Goal: Task Accomplishment & Management: Use online tool/utility

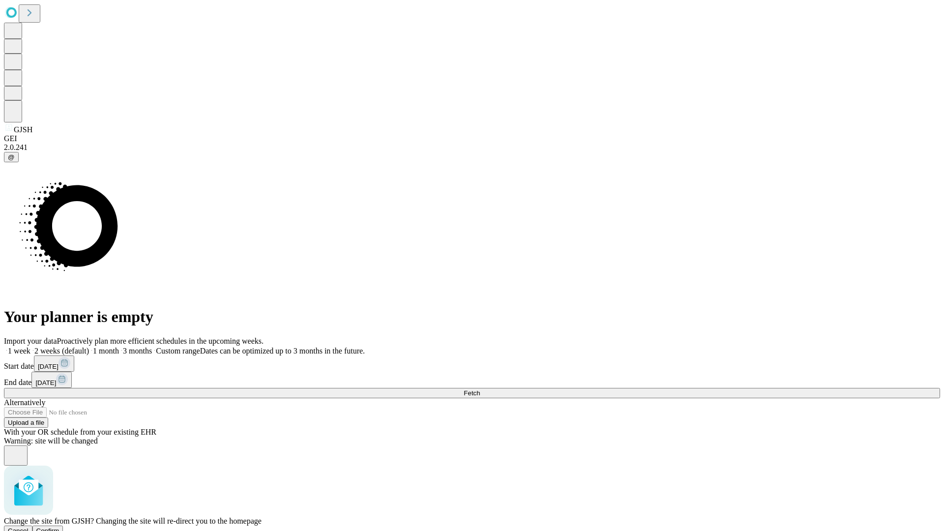
click at [59, 527] on span "Confirm" at bounding box center [47, 530] width 23 height 7
click at [30, 347] on label "1 week" at bounding box center [17, 351] width 27 height 8
click at [480, 389] on span "Fetch" at bounding box center [472, 392] width 16 height 7
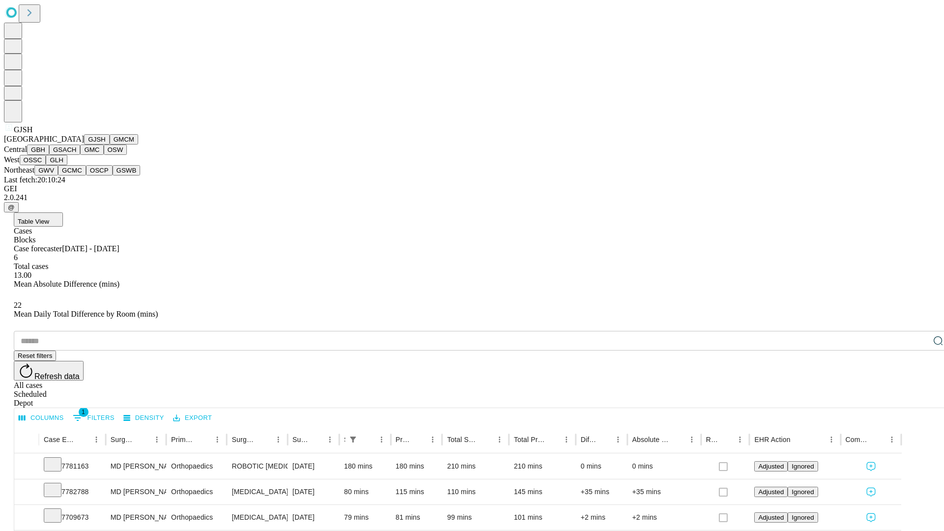
click at [110, 145] on button "GMCM" at bounding box center [124, 139] width 29 height 10
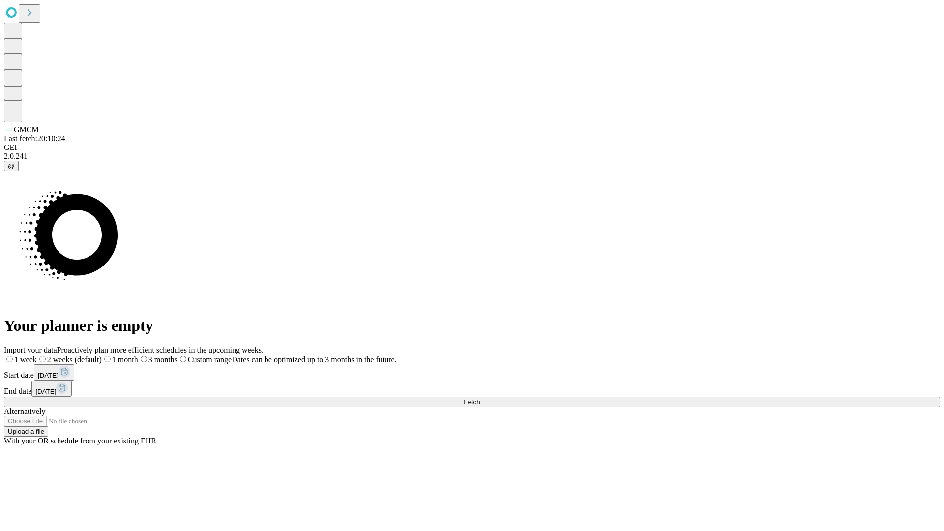
click at [37, 355] on label "1 week" at bounding box center [20, 359] width 33 height 8
click at [480, 398] on span "Fetch" at bounding box center [472, 401] width 16 height 7
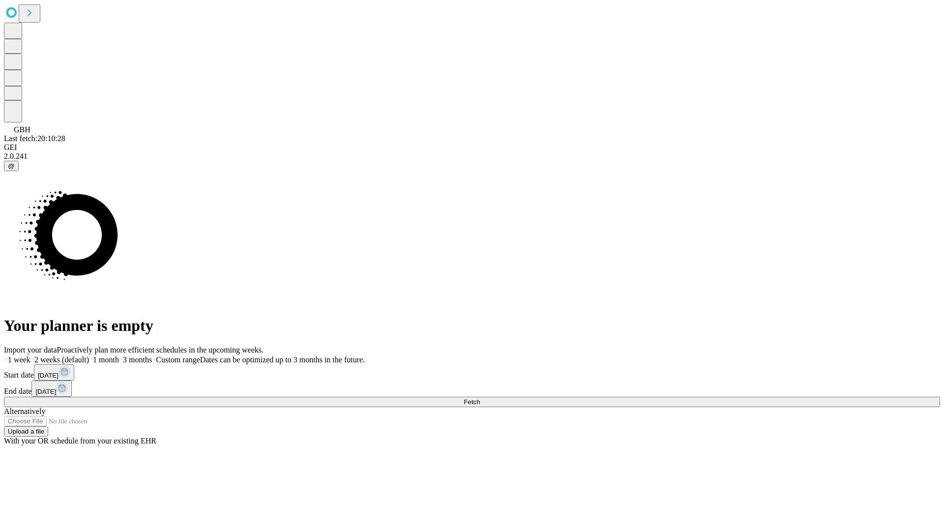
click at [30, 355] on label "1 week" at bounding box center [17, 359] width 27 height 8
click at [480, 398] on span "Fetch" at bounding box center [472, 401] width 16 height 7
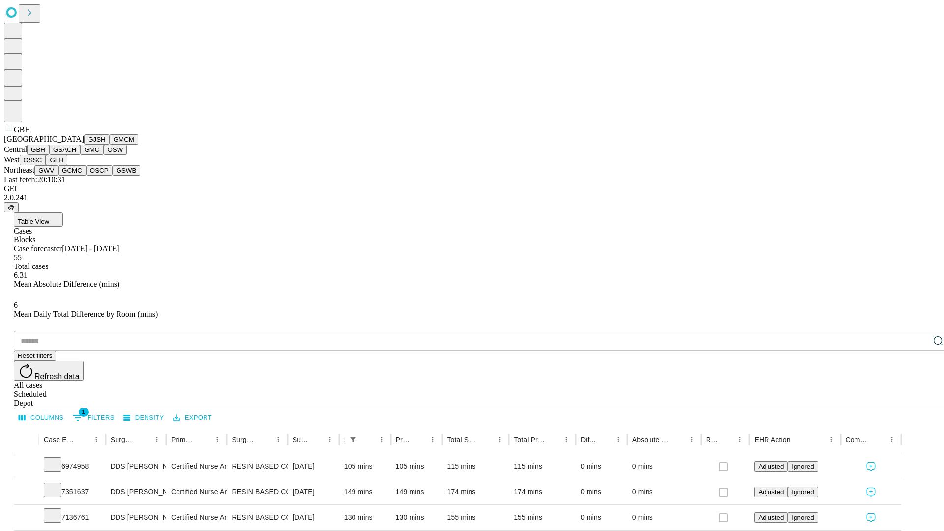
click at [76, 155] on button "GSACH" at bounding box center [64, 150] width 31 height 10
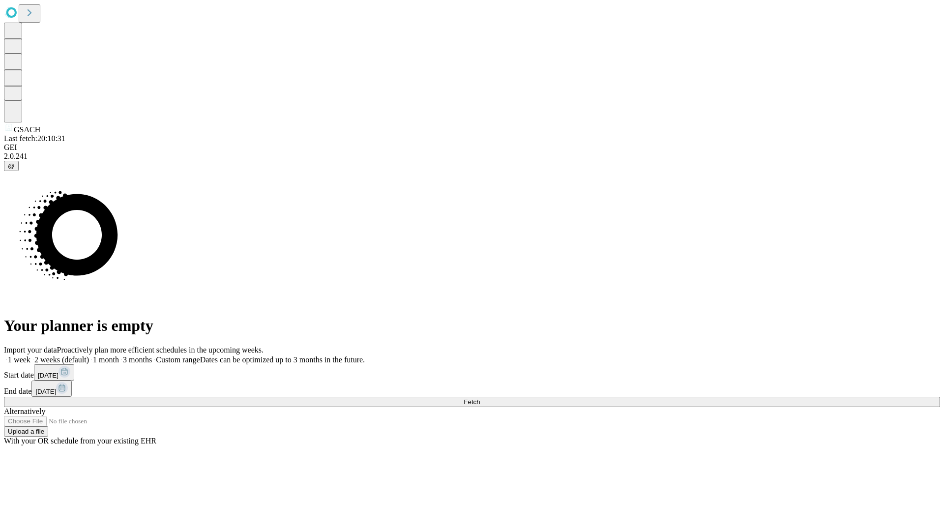
click at [30, 355] on label "1 week" at bounding box center [17, 359] width 27 height 8
click at [480, 398] on span "Fetch" at bounding box center [472, 401] width 16 height 7
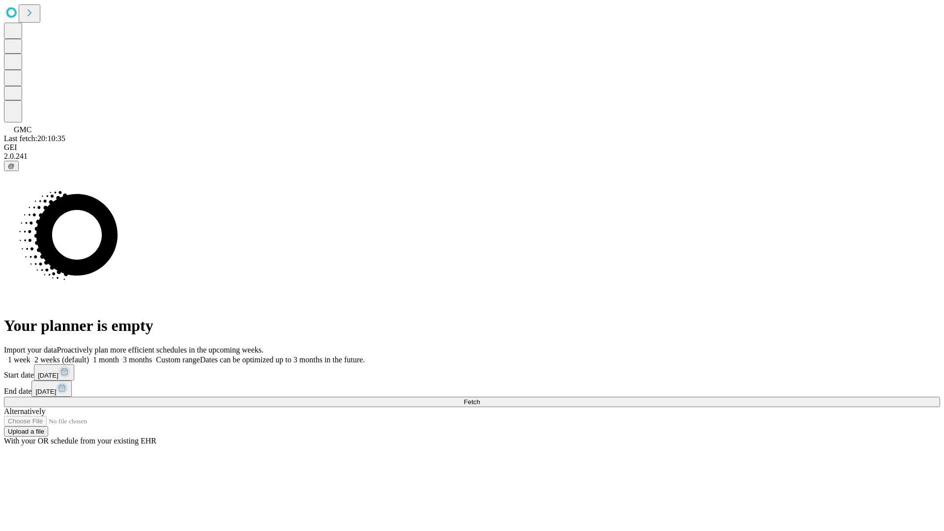
click at [480, 398] on span "Fetch" at bounding box center [472, 401] width 16 height 7
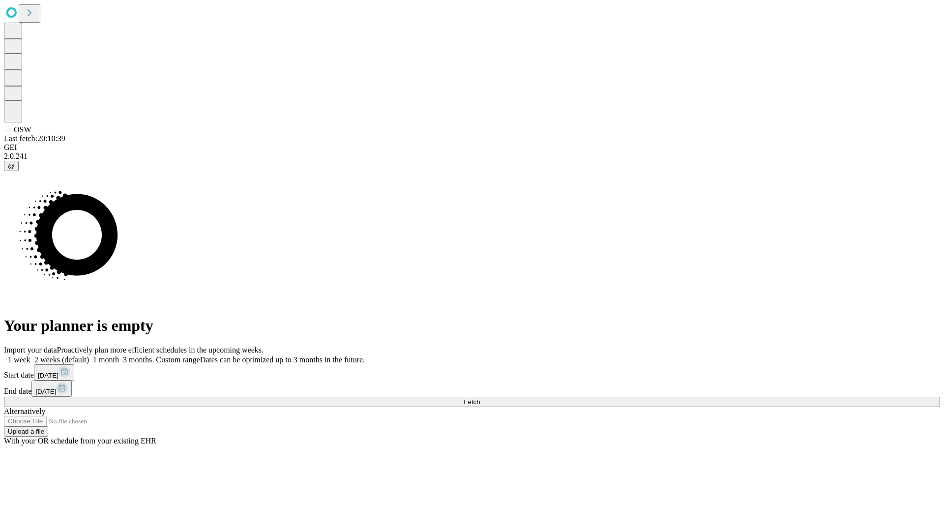
click at [30, 355] on label "1 week" at bounding box center [17, 359] width 27 height 8
click at [480, 398] on span "Fetch" at bounding box center [472, 401] width 16 height 7
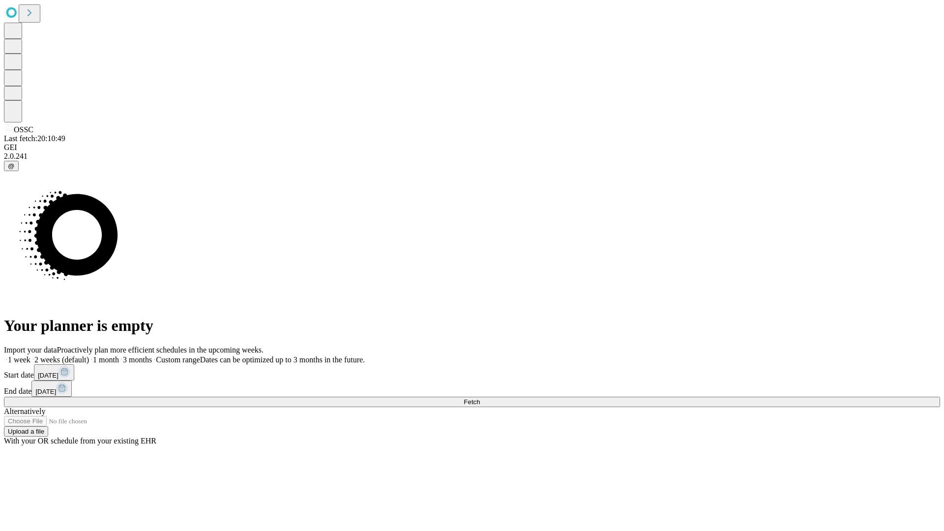
click at [30, 355] on label "1 week" at bounding box center [17, 359] width 27 height 8
click at [480, 398] on span "Fetch" at bounding box center [472, 401] width 16 height 7
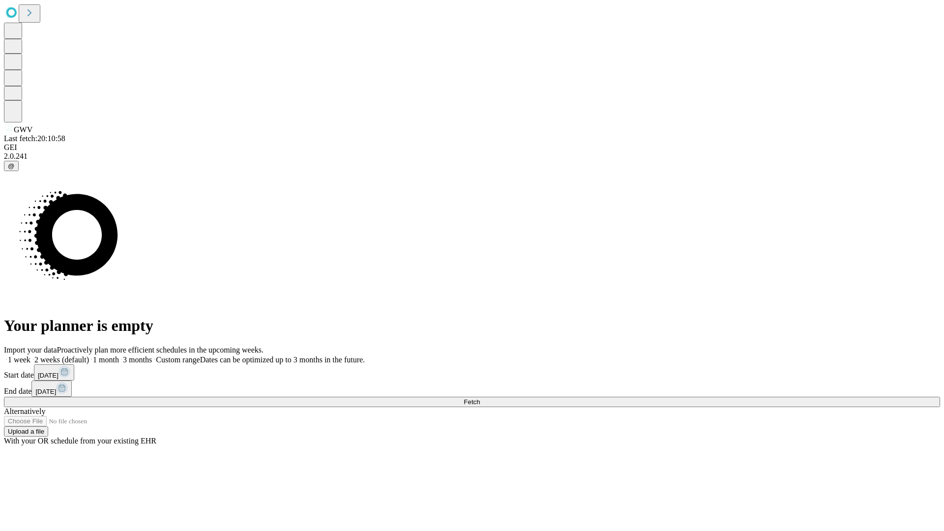
click at [30, 355] on label "1 week" at bounding box center [17, 359] width 27 height 8
click at [480, 398] on span "Fetch" at bounding box center [472, 401] width 16 height 7
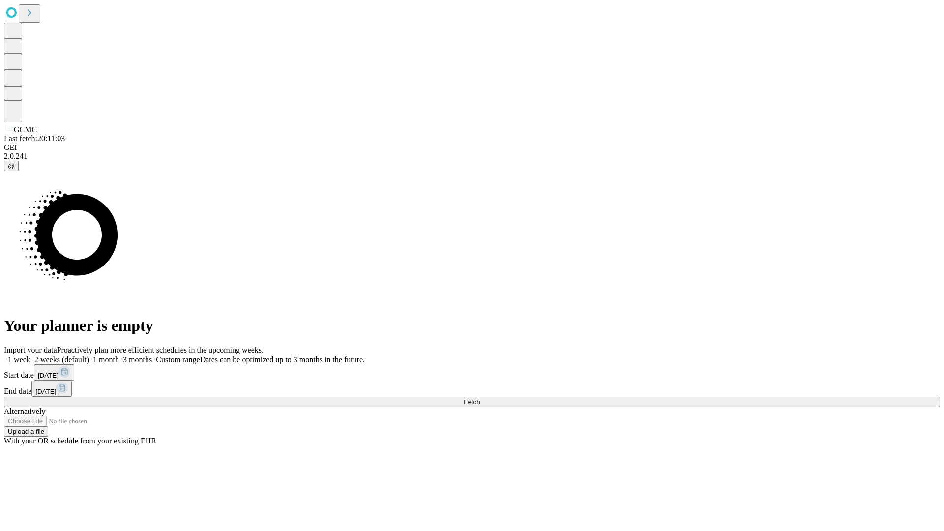
click at [30, 355] on label "1 week" at bounding box center [17, 359] width 27 height 8
click at [480, 398] on span "Fetch" at bounding box center [472, 401] width 16 height 7
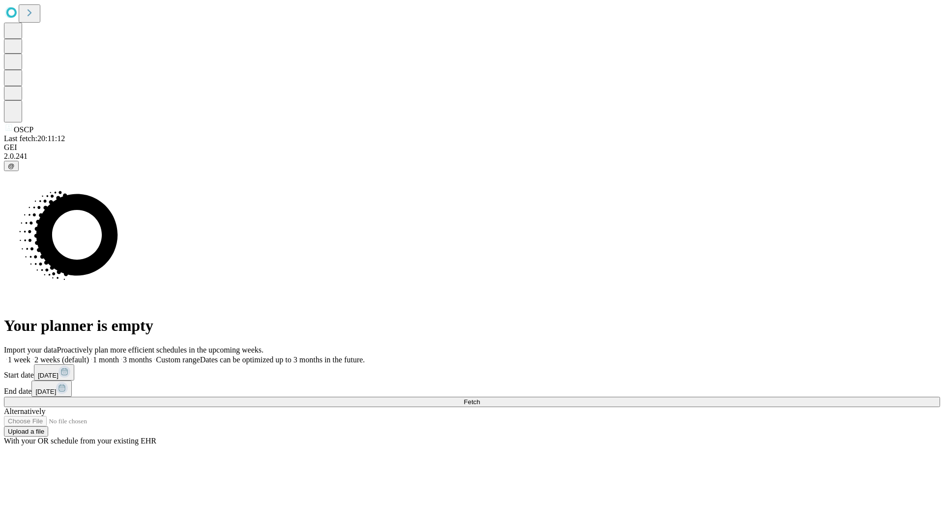
click at [30, 355] on label "1 week" at bounding box center [17, 359] width 27 height 8
click at [480, 398] on span "Fetch" at bounding box center [472, 401] width 16 height 7
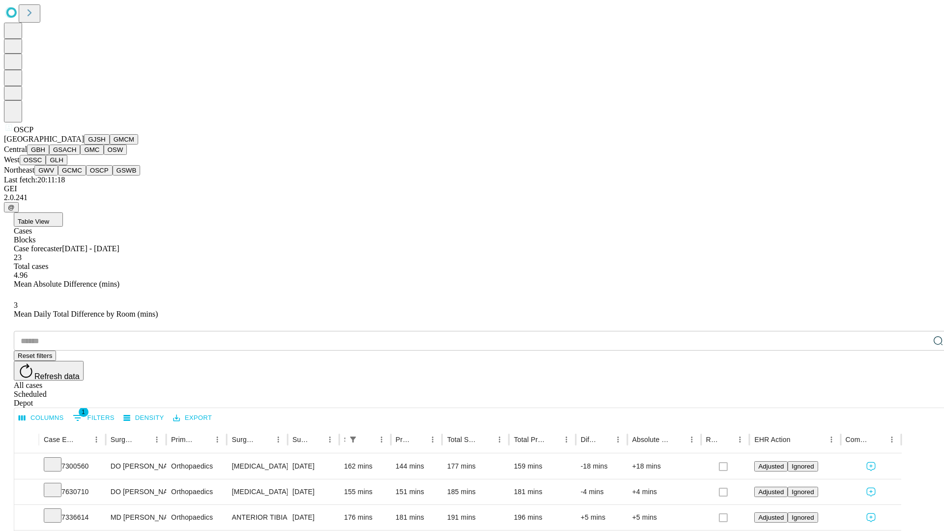
click at [113, 175] on button "GSWB" at bounding box center [127, 170] width 28 height 10
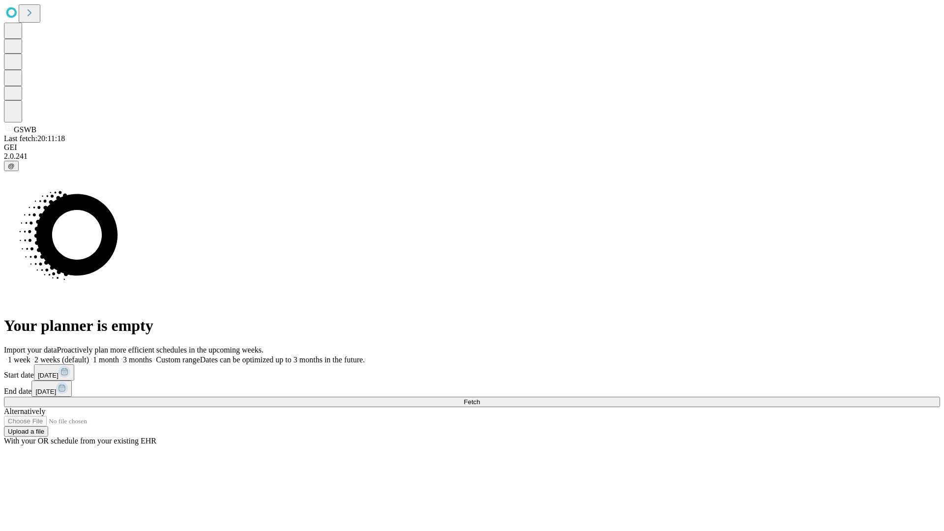
click at [30, 355] on label "1 week" at bounding box center [17, 359] width 27 height 8
click at [480, 398] on span "Fetch" at bounding box center [472, 401] width 16 height 7
